Goal: Check status: Check status

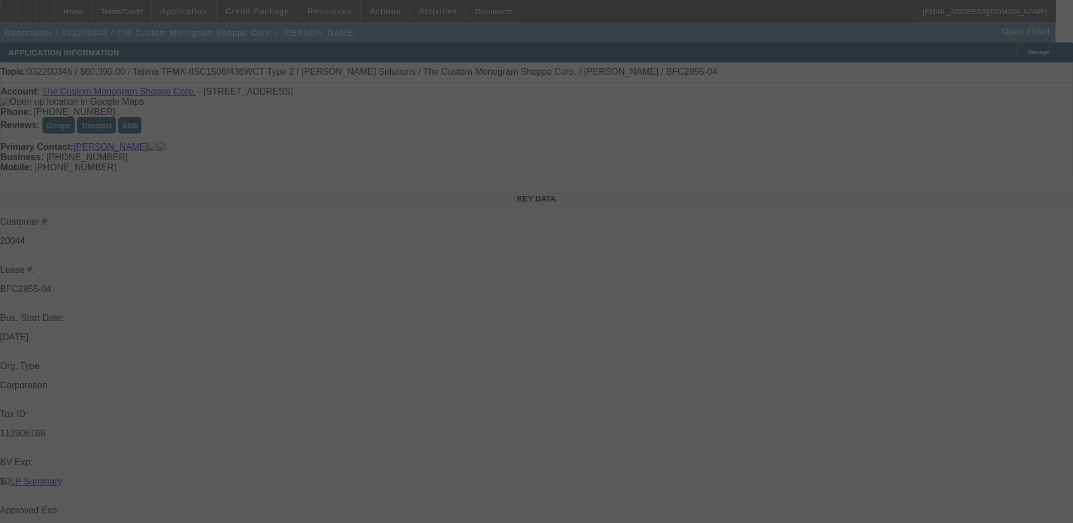
select select "0"
select select "2"
select select "0"
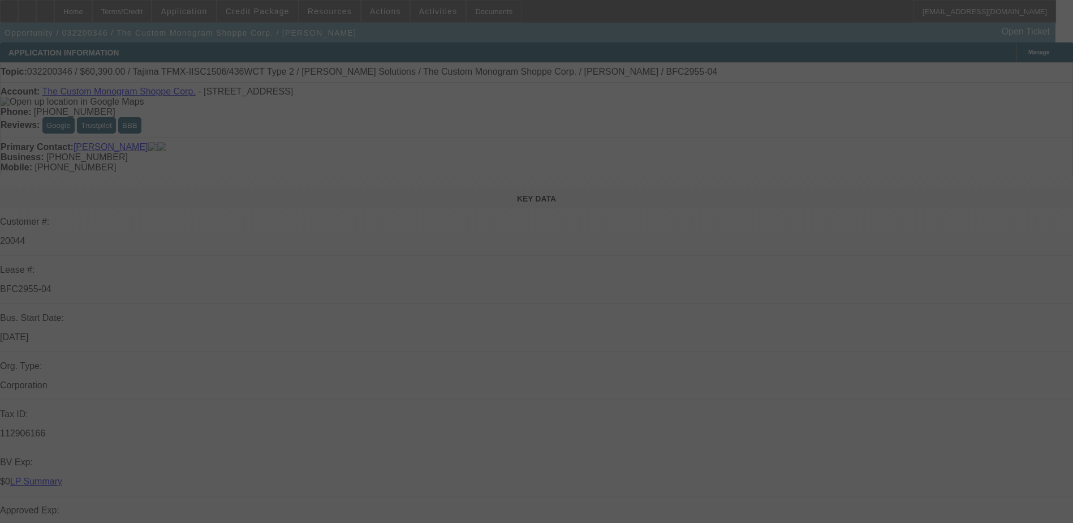
select select "0"
select select "2"
select select "0"
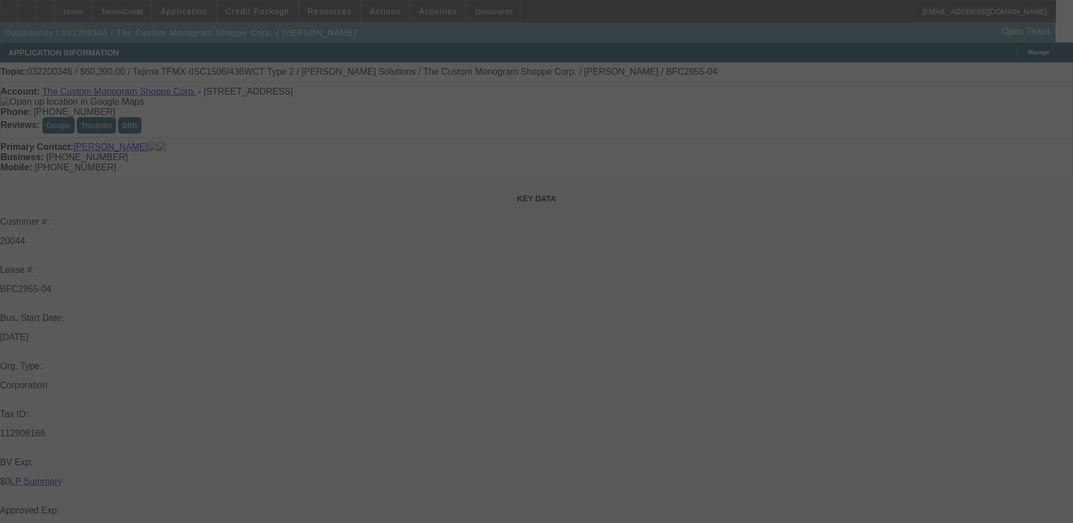
select select "2"
select select "0.1"
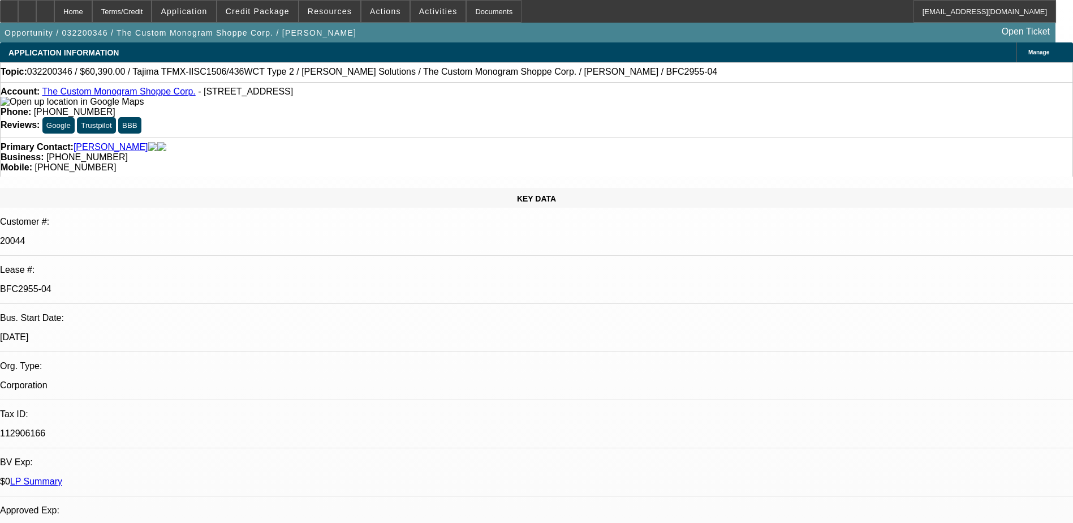
select select "1"
select select "2"
select select "1"
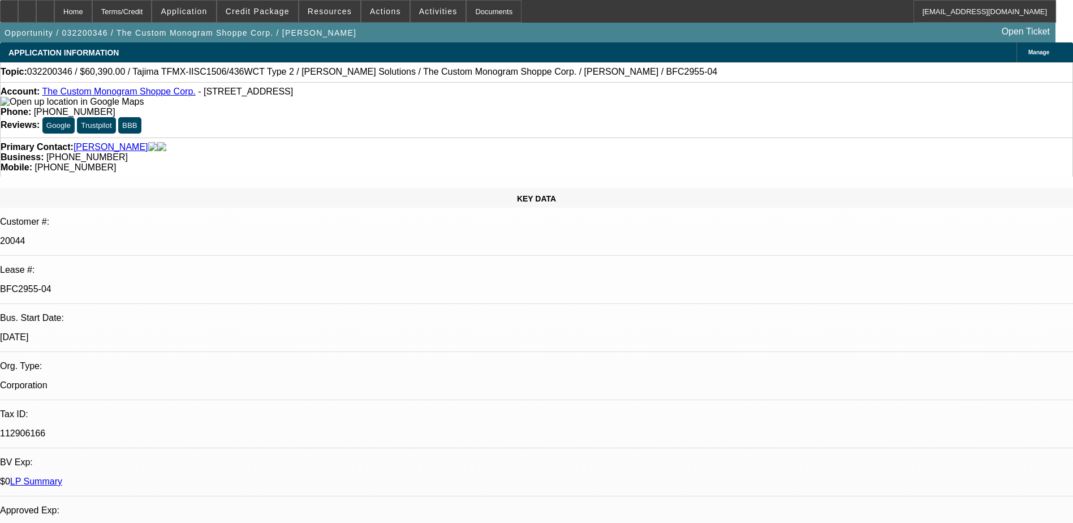
select select "2"
select select "1"
select select "2"
select select "1"
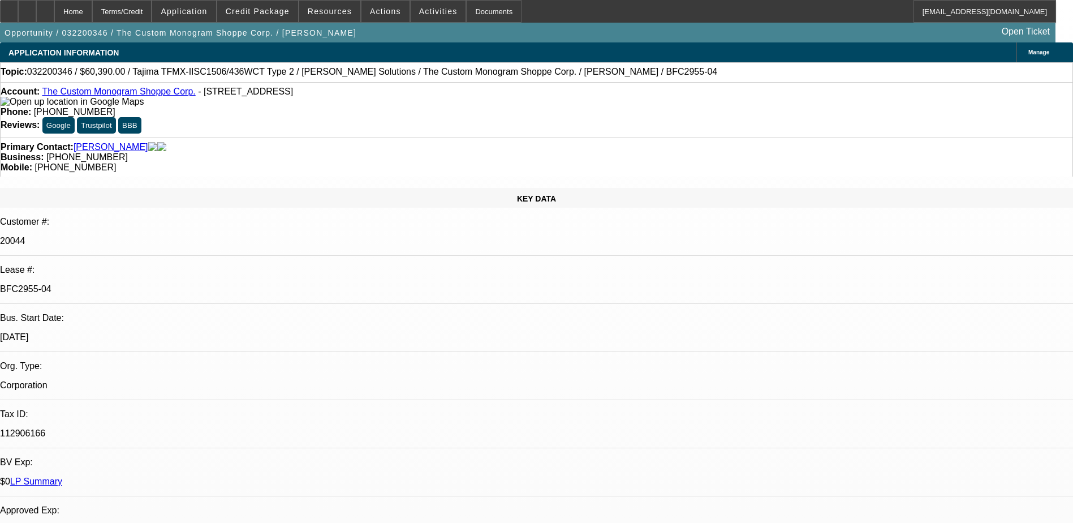
select select "2"
select select "4"
click at [62, 344] on link "LP Summary" at bounding box center [36, 481] width 52 height 10
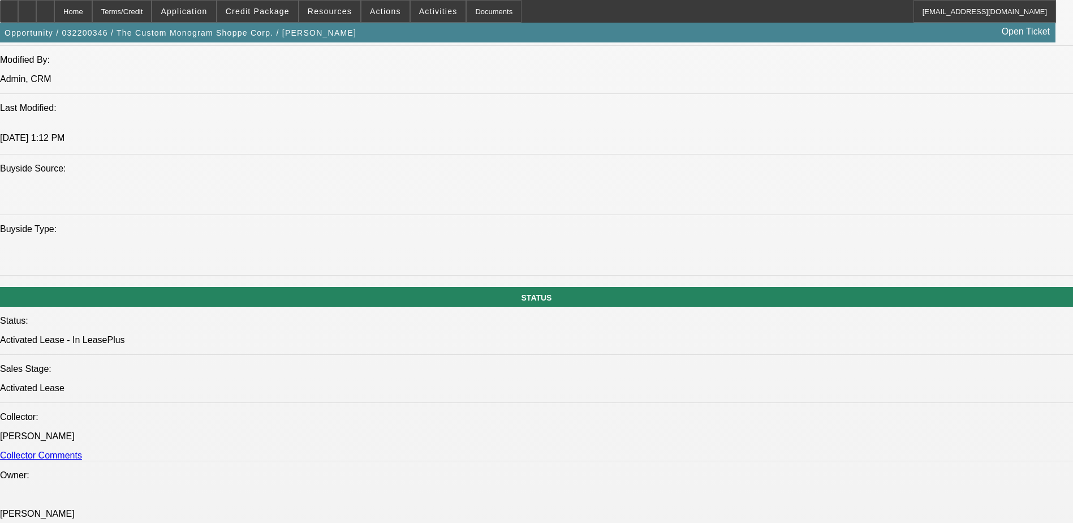
scroll to position [1132, 0]
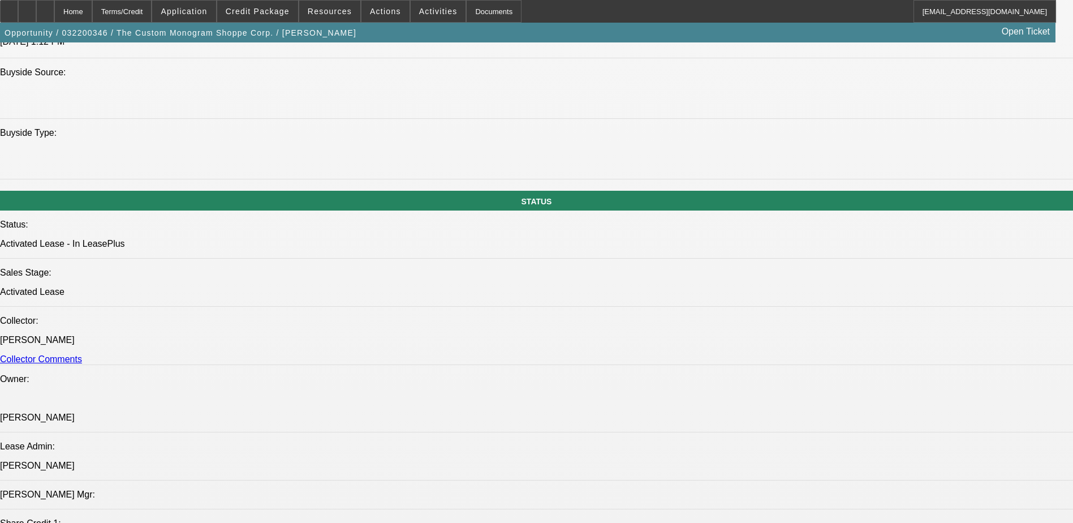
copy tr "2022 New Tajima TFMX-IISC1506/436WCT Type 2"
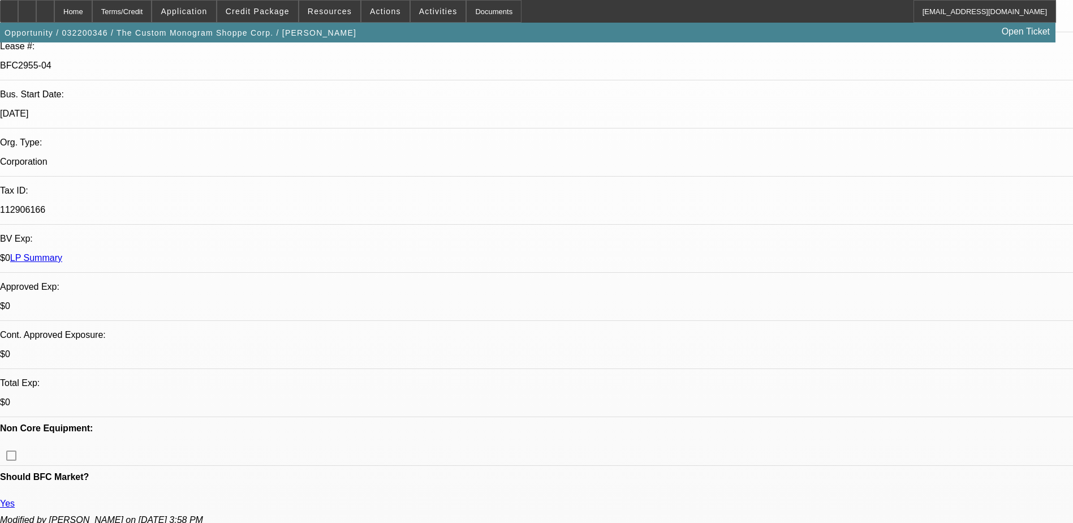
scroll to position [0, 0]
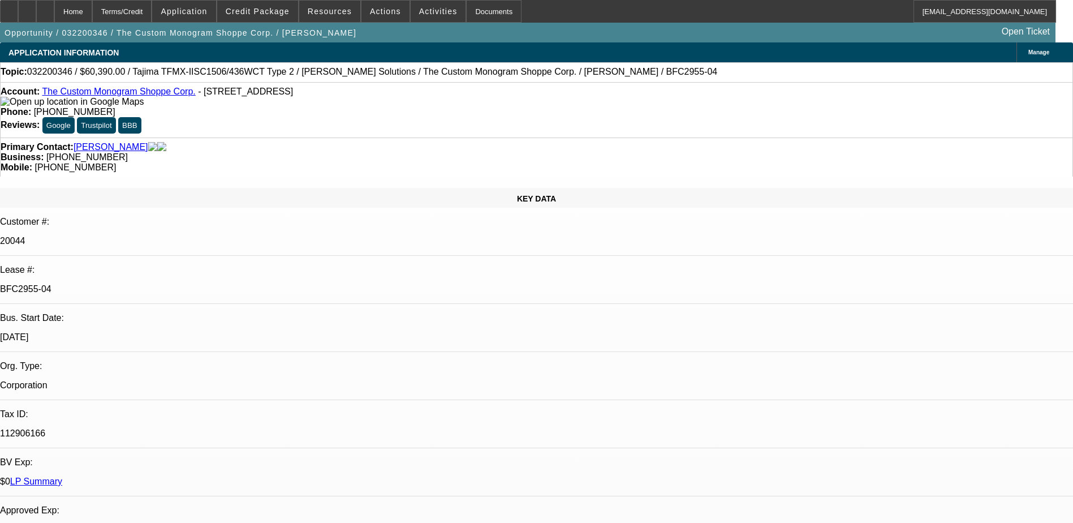
click at [62, 344] on link "LP Summary" at bounding box center [36, 481] width 52 height 10
